Goal: Transaction & Acquisition: Purchase product/service

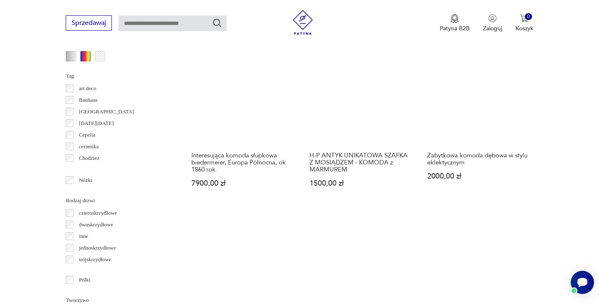
scroll to position [862, 0]
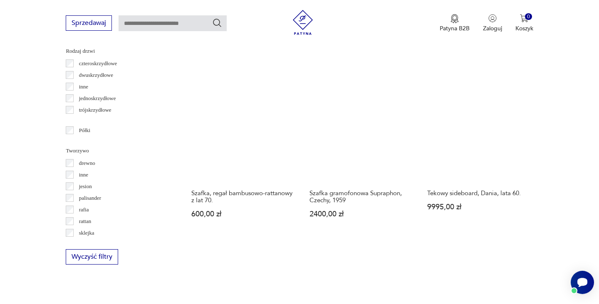
scroll to position [1072, 0]
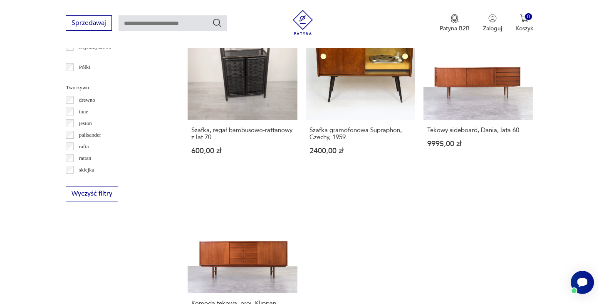
scroll to position [221, 0]
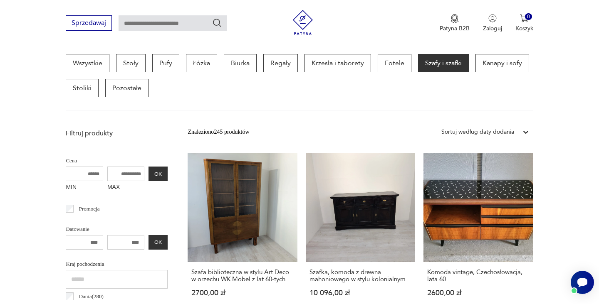
click at [524, 132] on icon at bounding box center [525, 132] width 5 height 3
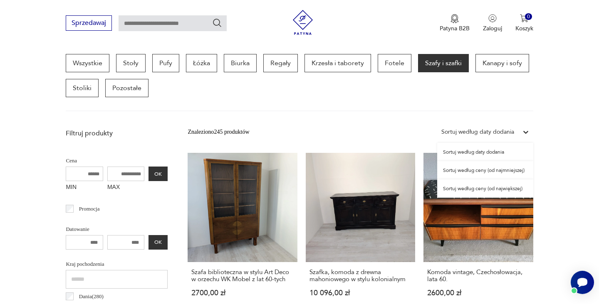
click at [488, 172] on div "Sortuj według ceny (od najmniejszej)" at bounding box center [485, 170] width 96 height 18
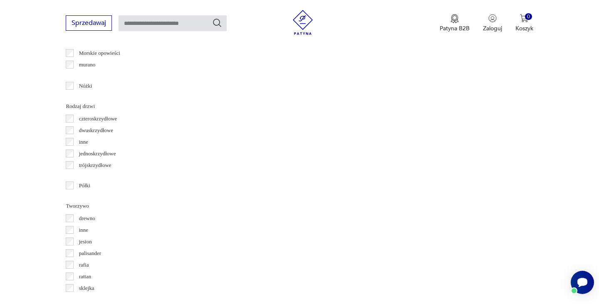
scroll to position [964, 0]
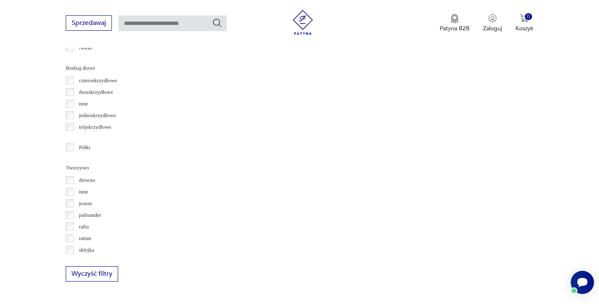
scroll to position [927, 0]
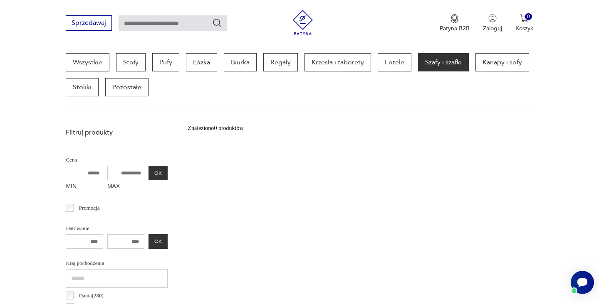
scroll to position [221, 0]
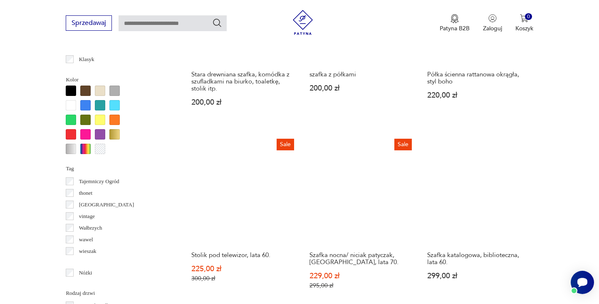
scroll to position [818, 0]
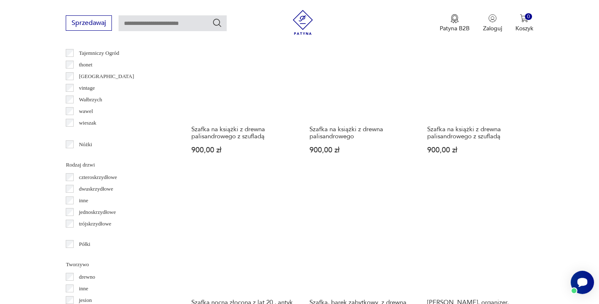
scroll to position [876, 0]
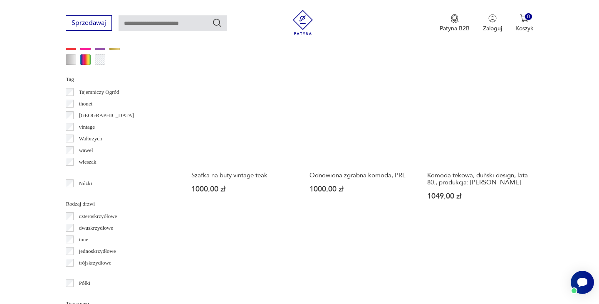
scroll to position [788, 0]
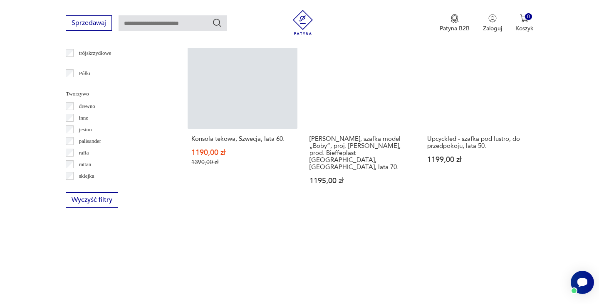
scroll to position [951, 0]
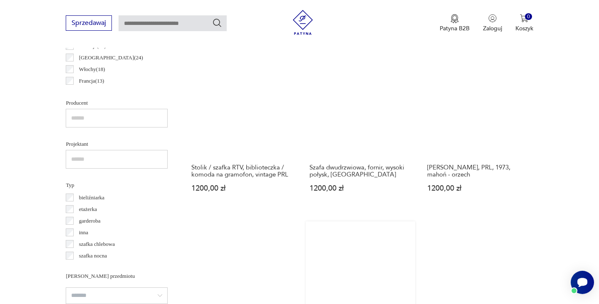
scroll to position [821, 0]
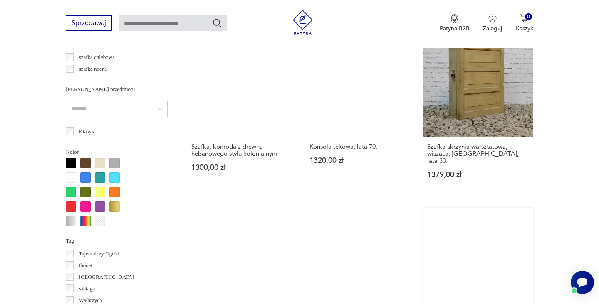
scroll to position [799, 0]
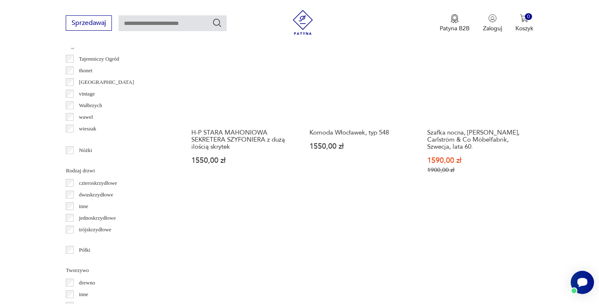
scroll to position [912, 0]
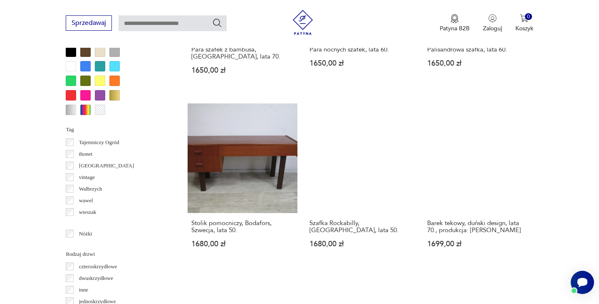
scroll to position [813, 0]
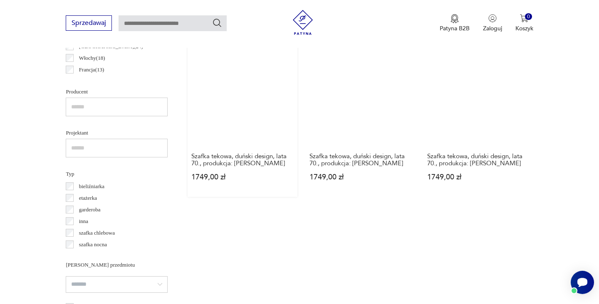
scroll to position [567, 0]
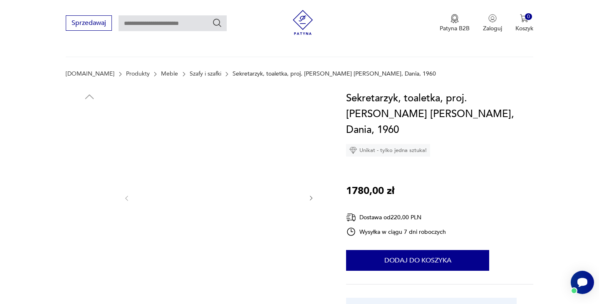
scroll to position [141, 0]
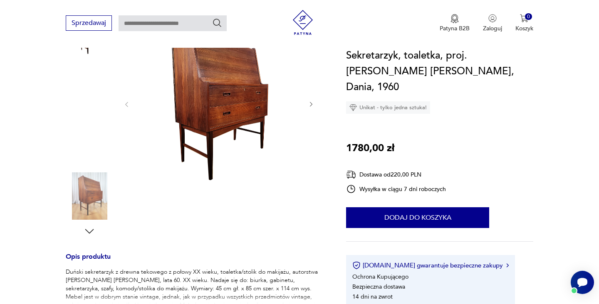
click at [99, 149] on img at bounding box center [89, 142] width 47 height 47
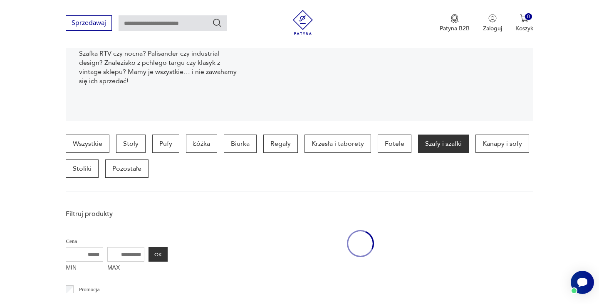
scroll to position [312, 0]
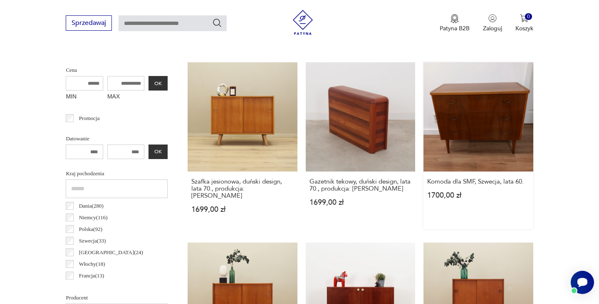
click at [423, 113] on link "Komoda dla SMF, Szwecja, lata 60. 1700,00 zł" at bounding box center [477, 145] width 109 height 167
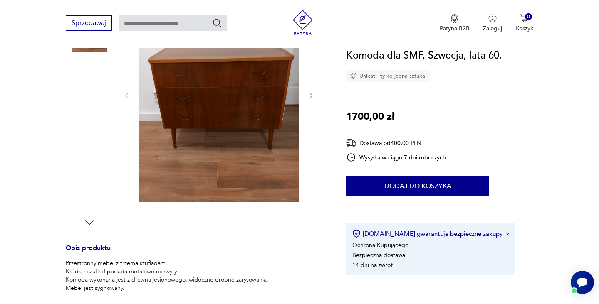
scroll to position [149, 0]
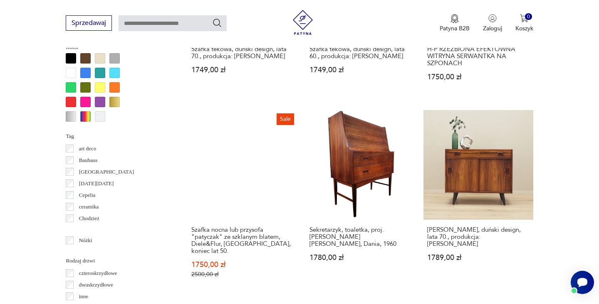
scroll to position [802, 0]
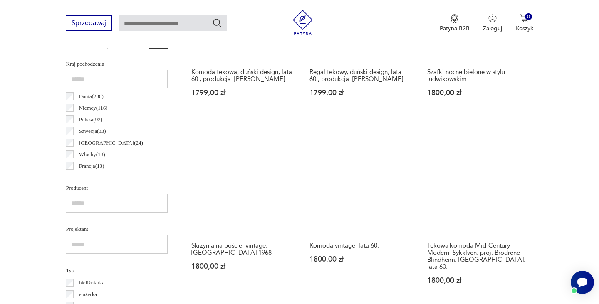
scroll to position [427, 0]
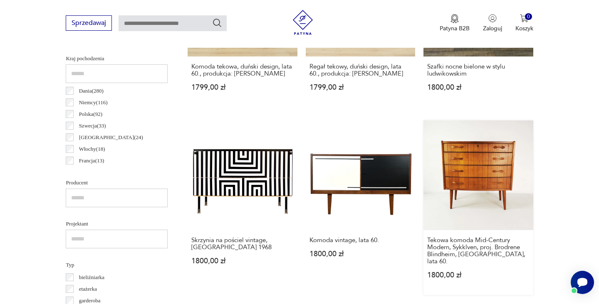
click at [423, 156] on link "Tekowa komoda Mid-Century Modern, Sykklven, proj. Brodrene Blindheim, [GEOGRAPH…" at bounding box center [477, 208] width 109 height 174
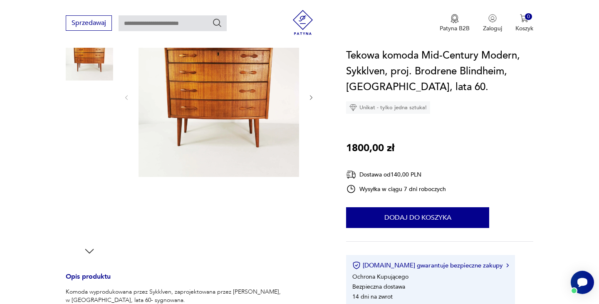
scroll to position [236, 0]
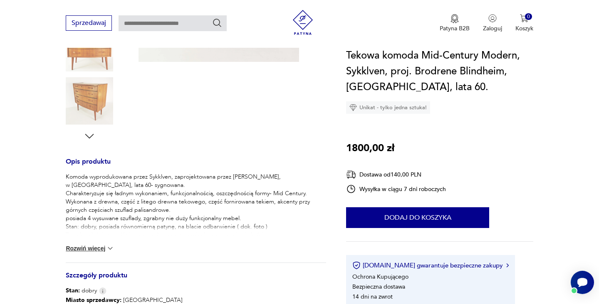
click at [111, 248] on img at bounding box center [110, 249] width 8 height 8
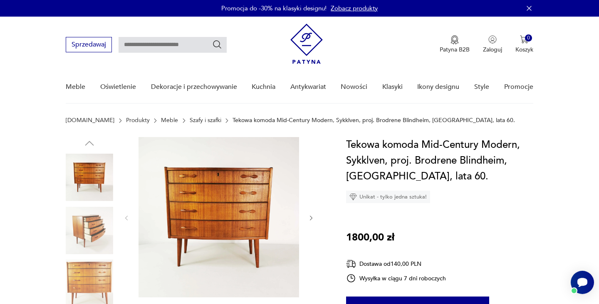
scroll to position [0, 0]
click at [190, 224] on img at bounding box center [218, 217] width 161 height 161
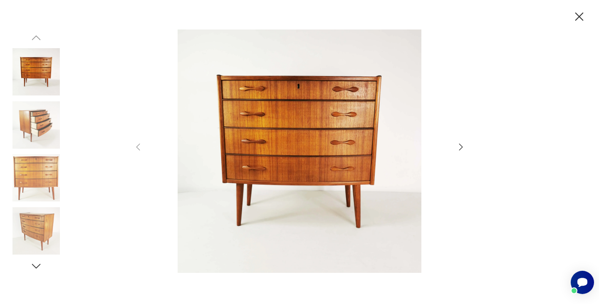
click at [457, 145] on icon "button" at bounding box center [461, 147] width 10 height 10
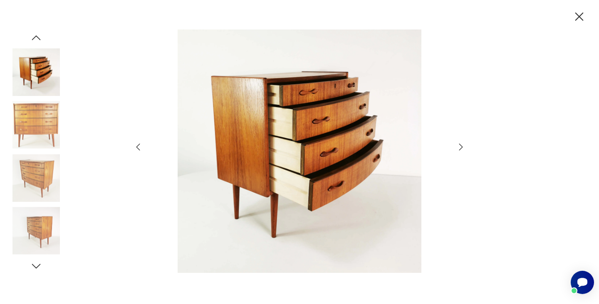
click at [457, 145] on icon "button" at bounding box center [461, 147] width 10 height 10
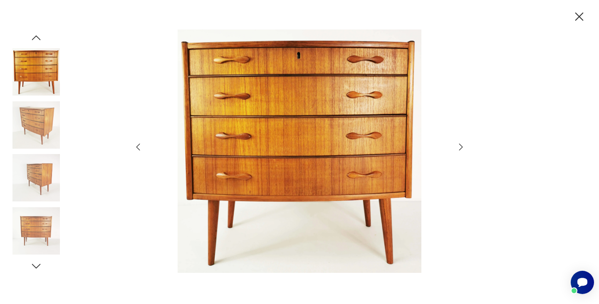
click at [461, 147] on icon "button" at bounding box center [461, 147] width 10 height 10
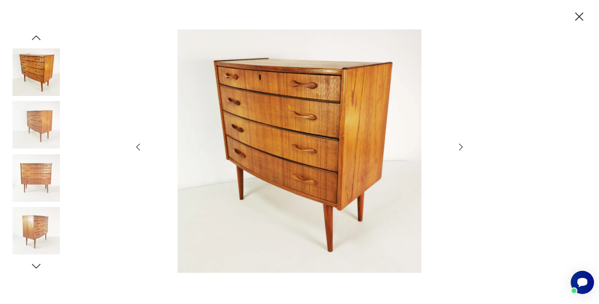
click at [461, 147] on icon "button" at bounding box center [461, 147] width 10 height 10
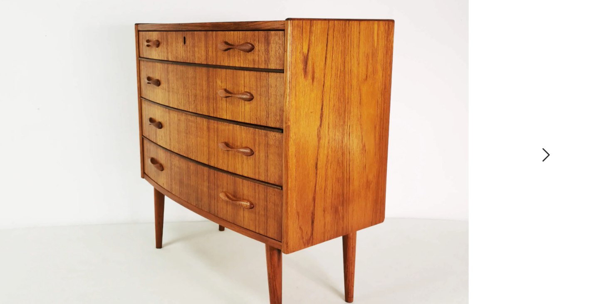
scroll to position [15, 0]
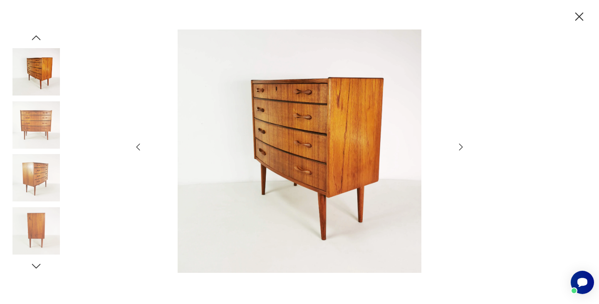
click at [578, 16] on icon "button" at bounding box center [579, 16] width 8 height 8
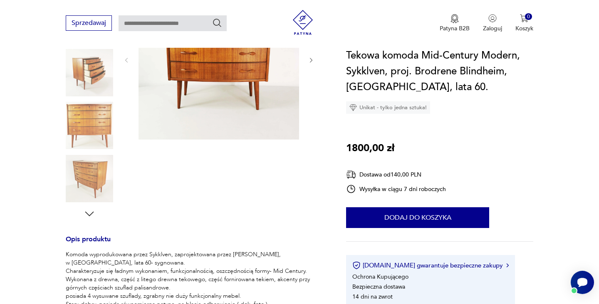
scroll to position [87, 0]
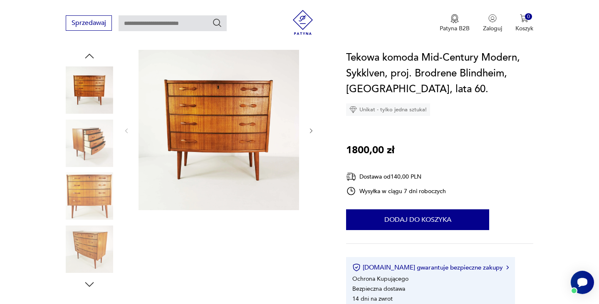
click at [88, 283] on icon "button" at bounding box center [89, 285] width 12 height 12
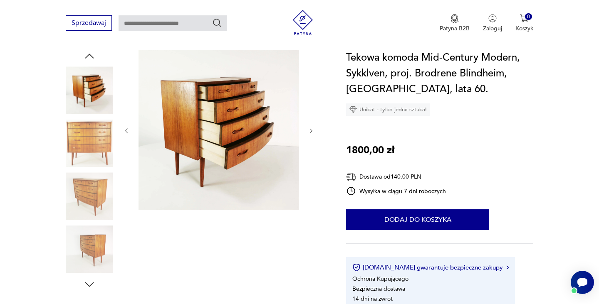
click at [88, 283] on icon "button" at bounding box center [89, 285] width 12 height 12
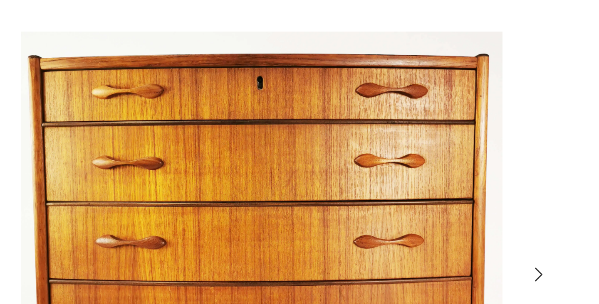
scroll to position [71, 0]
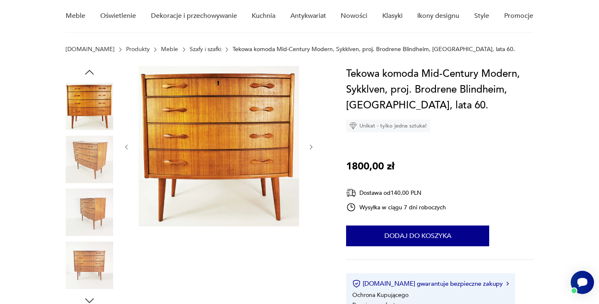
click at [90, 301] on icon "button" at bounding box center [89, 301] width 12 height 12
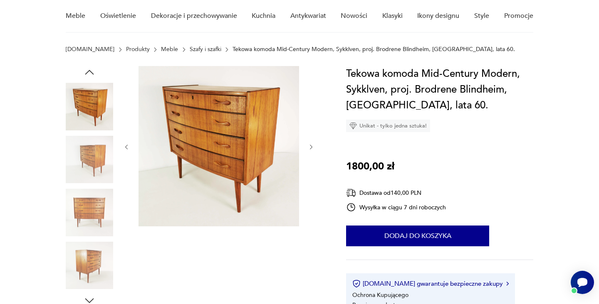
click at [90, 301] on icon "button" at bounding box center [89, 301] width 12 height 12
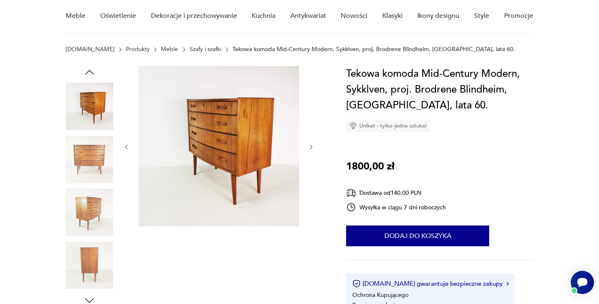
click at [89, 269] on img at bounding box center [89, 265] width 47 height 47
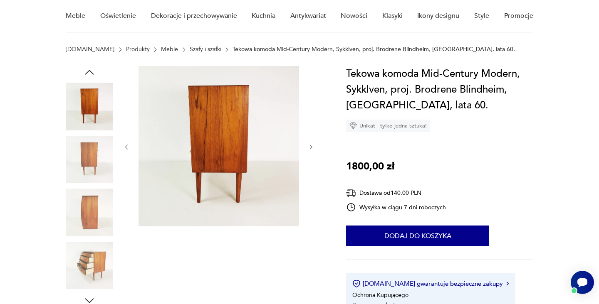
click at [91, 300] on icon "button" at bounding box center [89, 301] width 12 height 12
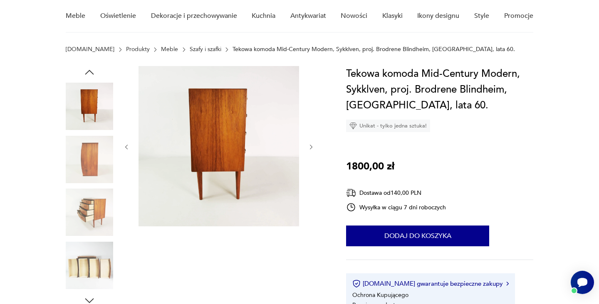
click at [91, 300] on icon "button" at bounding box center [89, 301] width 12 height 12
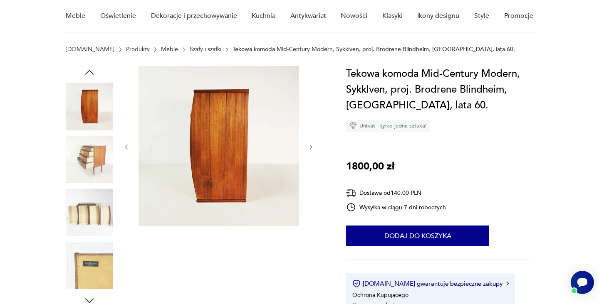
click at [91, 300] on icon "button" at bounding box center [89, 301] width 12 height 12
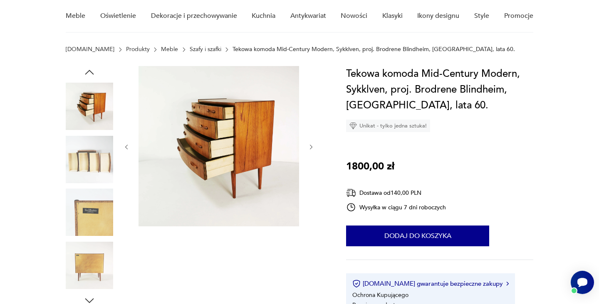
click at [89, 73] on icon "button" at bounding box center [89, 72] width 12 height 12
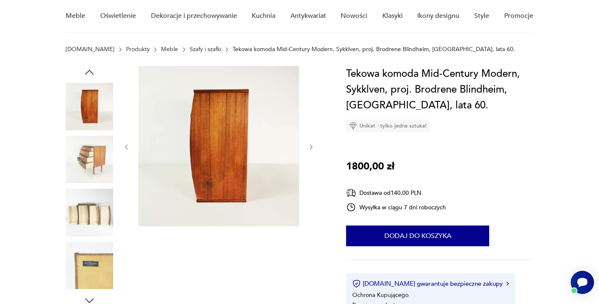
click at [235, 161] on img at bounding box center [218, 146] width 161 height 161
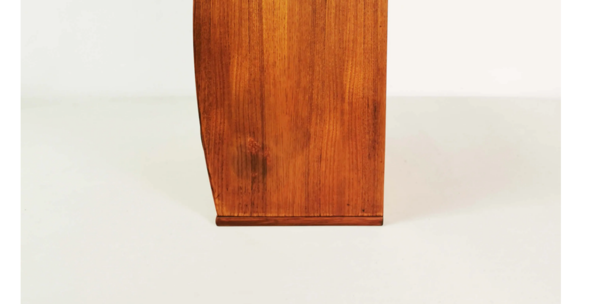
scroll to position [70, 0]
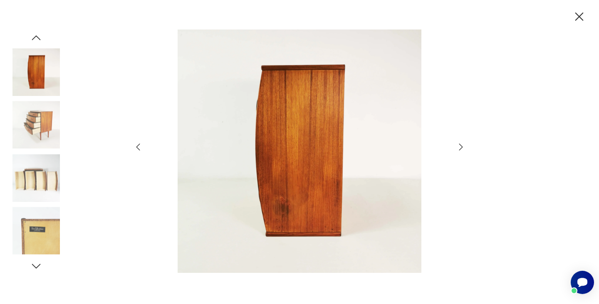
click at [579, 17] on icon "button" at bounding box center [579, 16] width 8 height 8
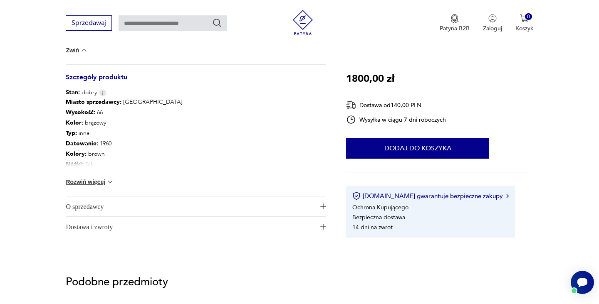
scroll to position [505, 0]
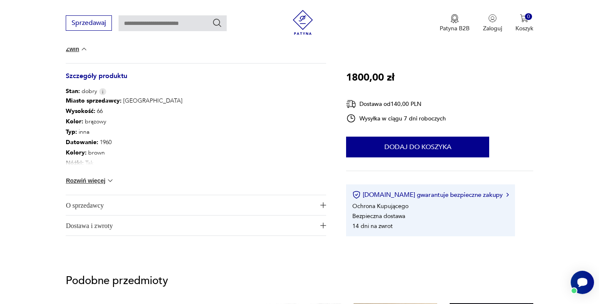
click at [323, 205] on img "button" at bounding box center [323, 206] width 6 height 6
